Goal: Find specific page/section: Find specific page/section

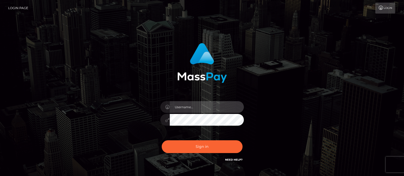
click at [184, 106] on input "text" at bounding box center [207, 107] width 74 height 12
type input "matias.tilia"
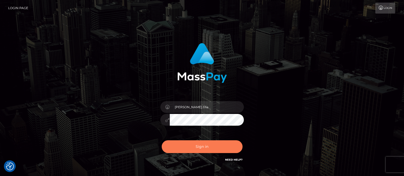
click at [196, 151] on button "Sign in" at bounding box center [202, 146] width 81 height 13
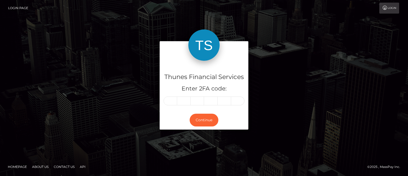
click at [171, 99] on input "text" at bounding box center [171, 101] width 14 height 9
type input "6"
type input "8"
type input "7"
type input "4"
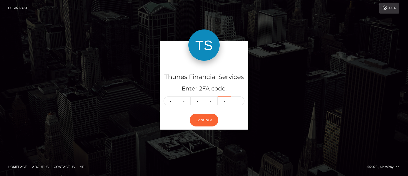
type input "4"
type input "6"
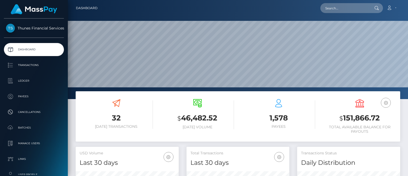
scroll to position [93, 103]
click at [348, 8] on input "text" at bounding box center [345, 8] width 49 height 10
paste input "697f5de2-5025-487f-8907-55aabd4be169"
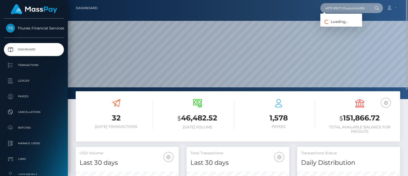
type input "697f5de2-5025-487f-8907-55aabd4be169"
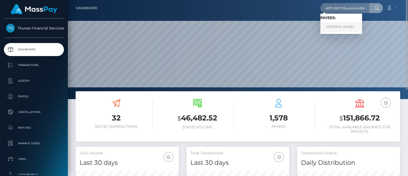
scroll to position [0, 0]
click at [352, 27] on link "Jonathan C Shelley" at bounding box center [342, 27] width 42 height 10
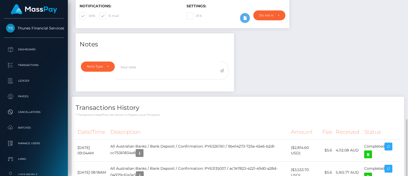
scroll to position [183, 0]
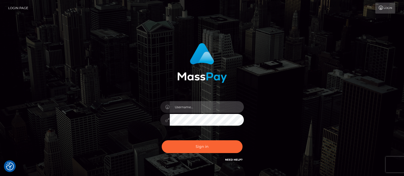
click at [190, 106] on input "text" at bounding box center [207, 107] width 74 height 12
type input "matias.tilia"
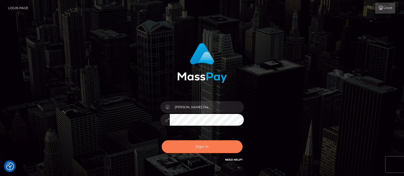
click at [196, 145] on button "Sign in" at bounding box center [202, 146] width 81 height 13
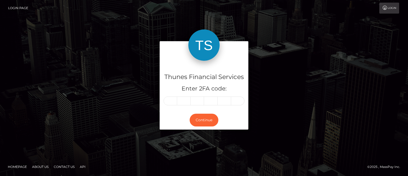
click at [169, 100] on input "text" at bounding box center [171, 101] width 14 height 9
type input "8"
type input "2"
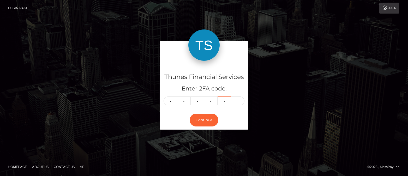
type input "5"
type input "2"
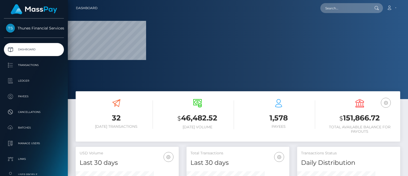
click at [204, 118] on h3 "$ 46,482.52" at bounding box center [197, 118] width 73 height 11
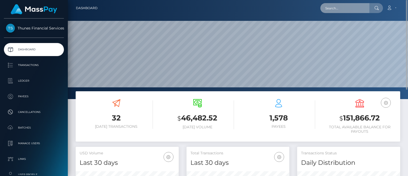
click at [335, 9] on input "text" at bounding box center [345, 8] width 49 height 10
paste input "9fe8f5c3-294a-44c3-9ce0-18f33e061e3e"
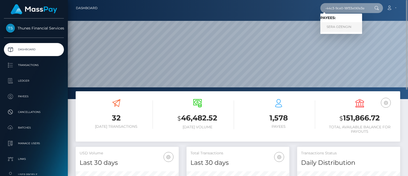
type input "9fe8f5c3-294a-44c3-9ce0-18f33e061e3e"
click at [334, 26] on link "SERA OZENGIN" at bounding box center [342, 27] width 42 height 10
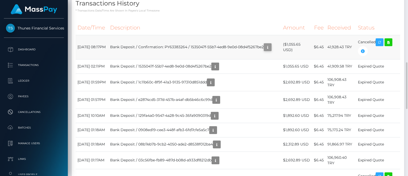
scroll to position [63, 103]
click at [265, 50] on icon "button" at bounding box center [268, 47] width 6 height 7
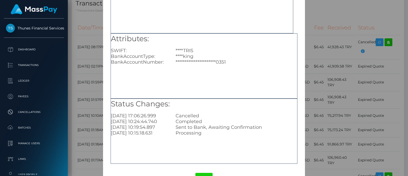
scroll to position [46, 0]
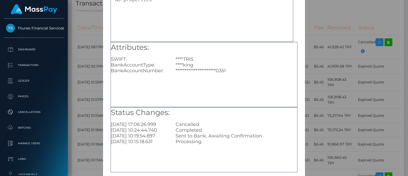
click at [333, 37] on div "**********" at bounding box center [204, 88] width 408 height 176
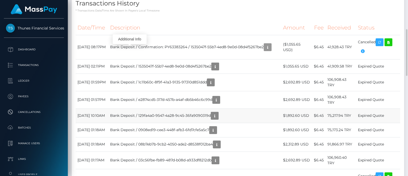
scroll to position [183, 0]
